Goal: Find specific page/section: Find specific page/section

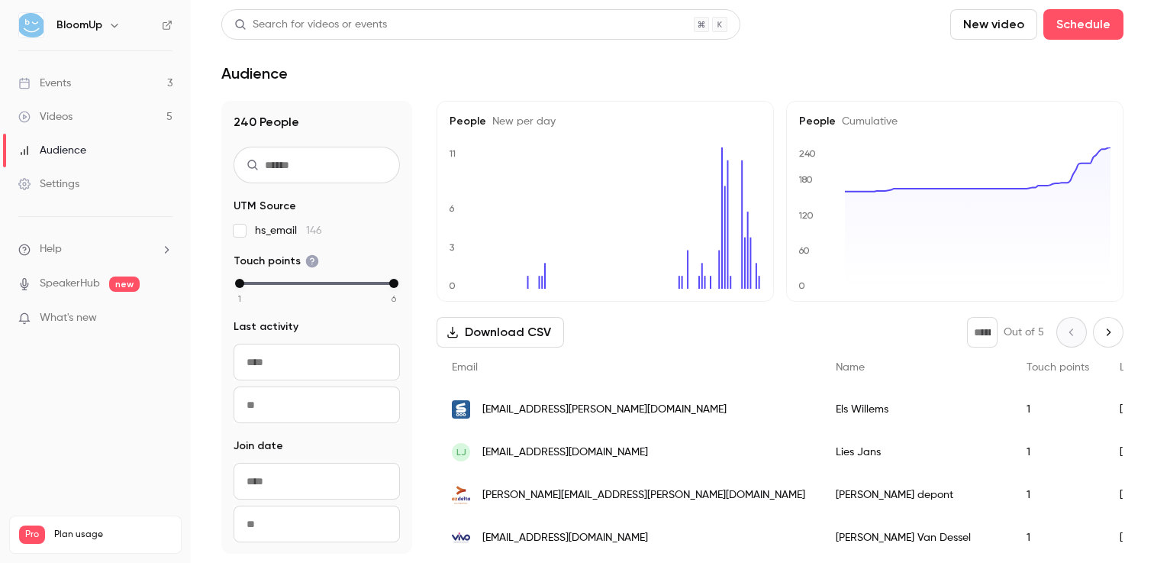
click at [91, 76] on link "Events 3" at bounding box center [95, 83] width 191 height 34
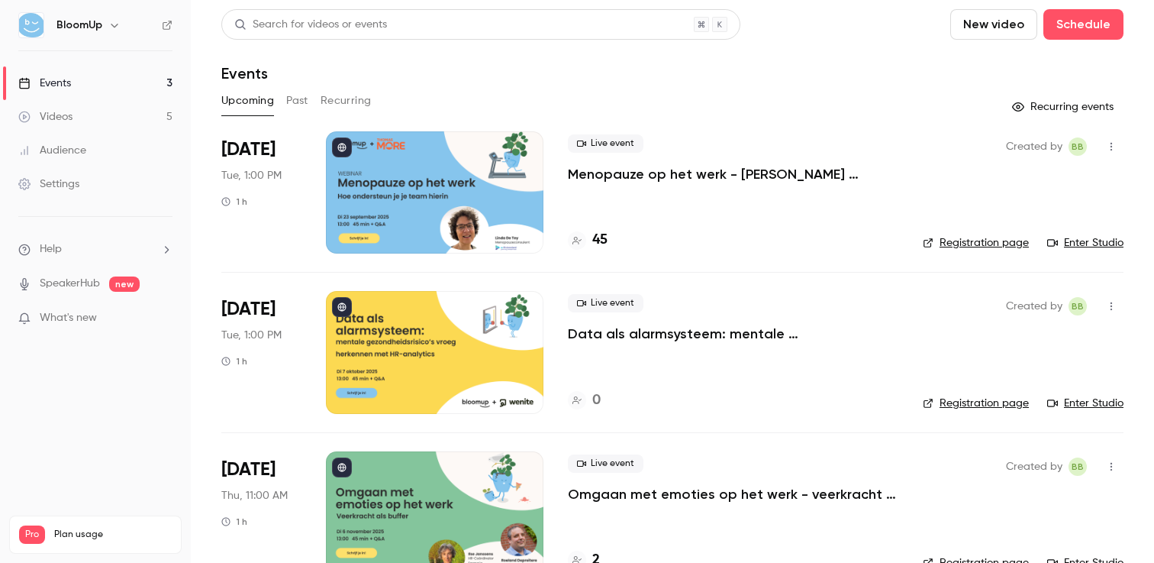
click at [296, 95] on button "Past" at bounding box center [297, 101] width 22 height 24
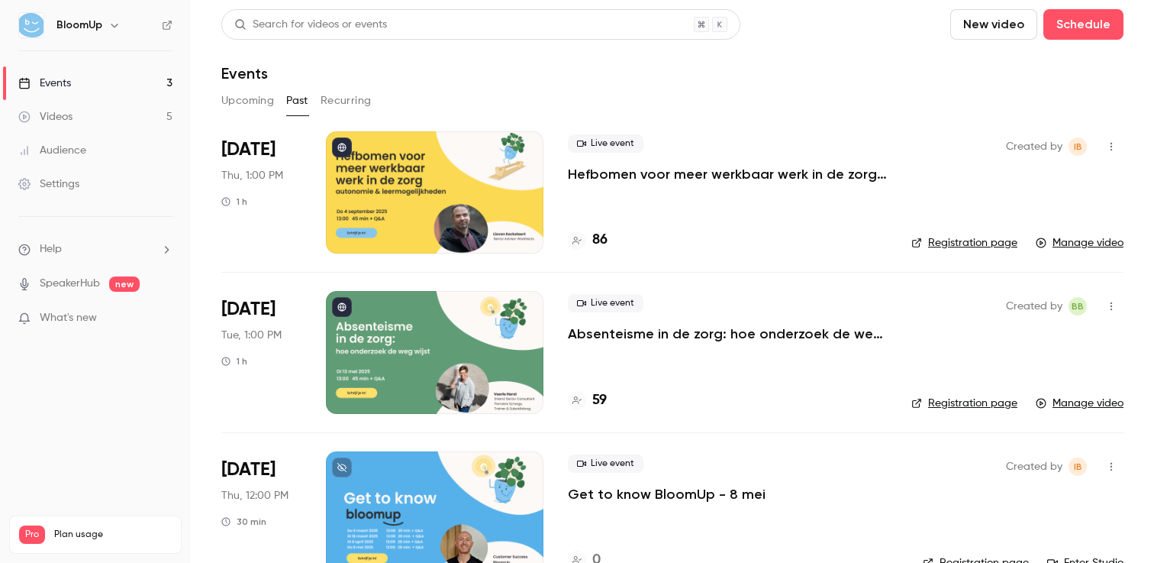
click at [239, 95] on button "Upcoming" at bounding box center [247, 101] width 53 height 24
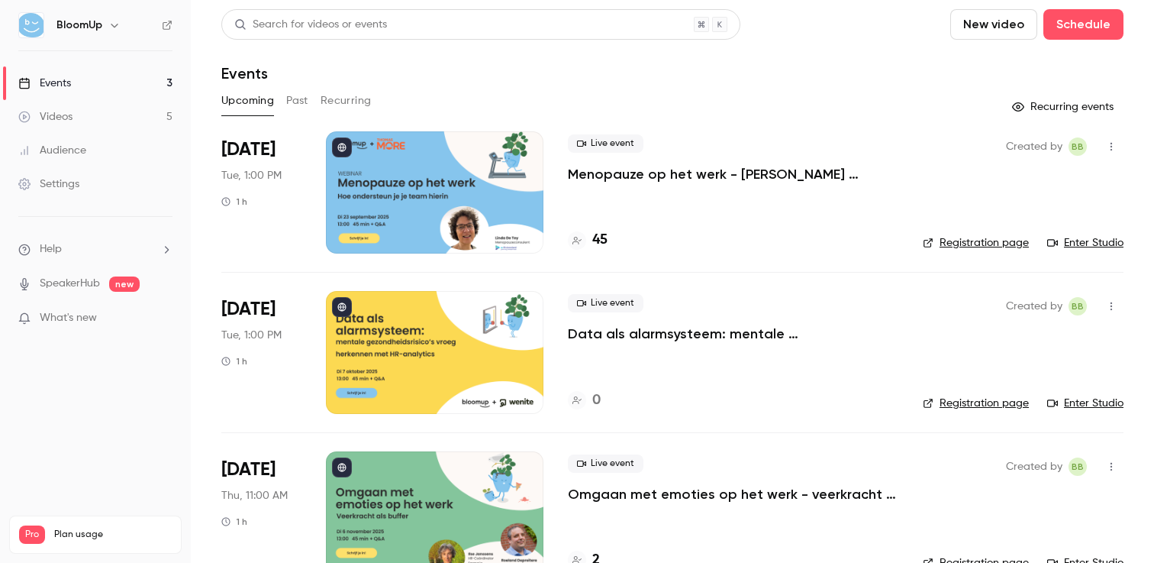
click at [106, 79] on link "Events 3" at bounding box center [95, 83] width 191 height 34
